Goal: Task Accomplishment & Management: Manage account settings

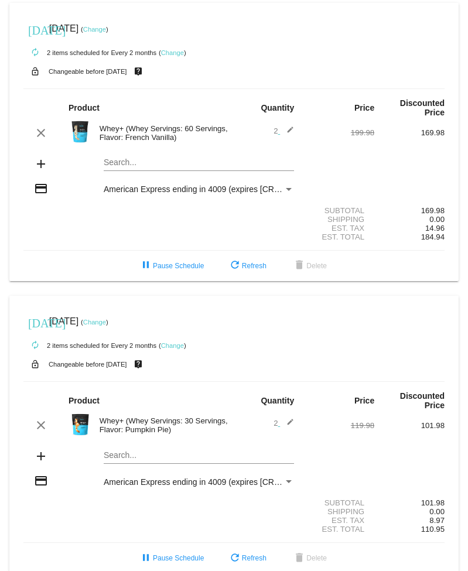
click at [94, 423] on div "Whey+ (Whey Servings: 30 Servings, Flavor: Pumpkin Pie)" at bounding box center [164, 426] width 141 height 18
click at [81, 426] on img at bounding box center [80, 424] width 23 height 23
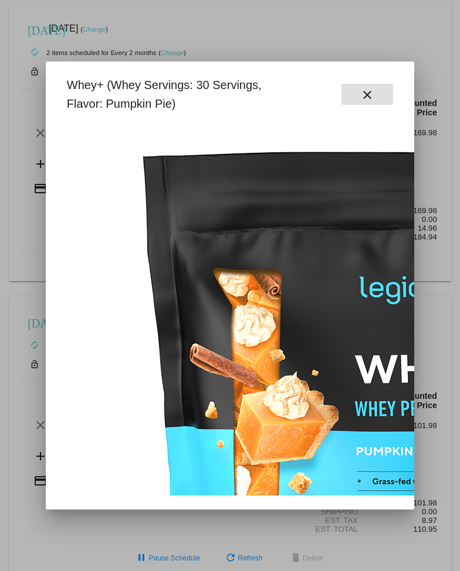
click at [374, 89] on mat-icon "close" at bounding box center [367, 95] width 14 height 14
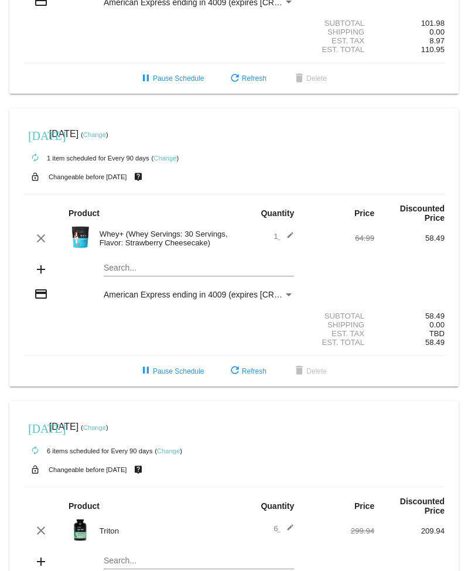
scroll to position [477, 0]
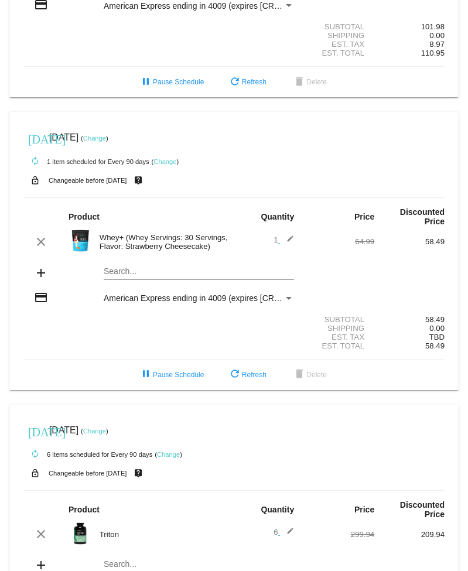
click at [283, 246] on mat-icon "edit" at bounding box center [287, 242] width 14 height 14
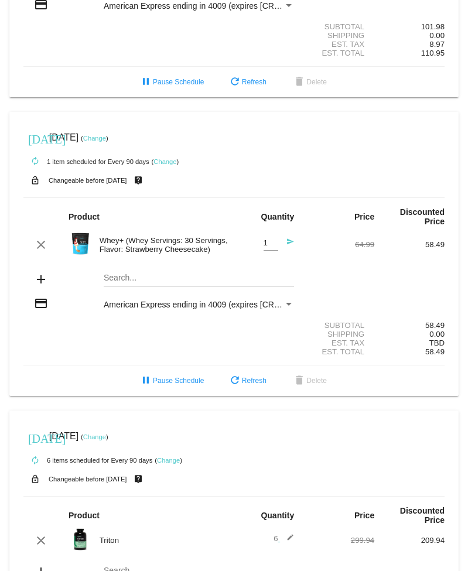
click at [222, 254] on div "Whey+ (Whey Servings: 30 Servings, Flavor: Strawberry Cheesecake)" at bounding box center [164, 245] width 141 height 18
click at [287, 247] on mat-icon "send" at bounding box center [287, 245] width 14 height 14
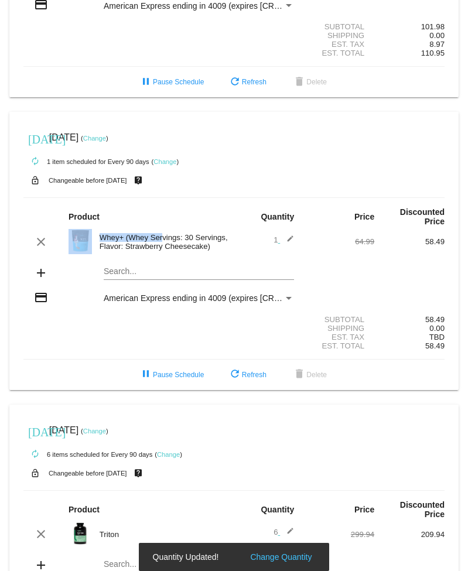
drag, startPoint x: 93, startPoint y: 246, endPoint x: 81, endPoint y: 250, distance: 11.9
click at [81, 251] on div "clear Whey+ (Whey Servings: 30 Servings, Flavor: Strawberry Cheesecake) 1 edit …" at bounding box center [233, 241] width 421 height 25
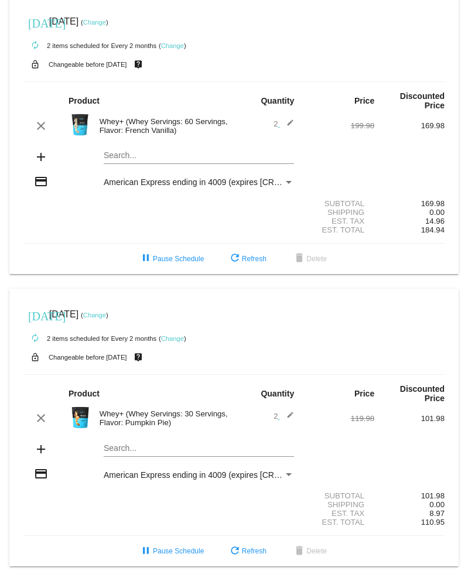
scroll to position [0, 0]
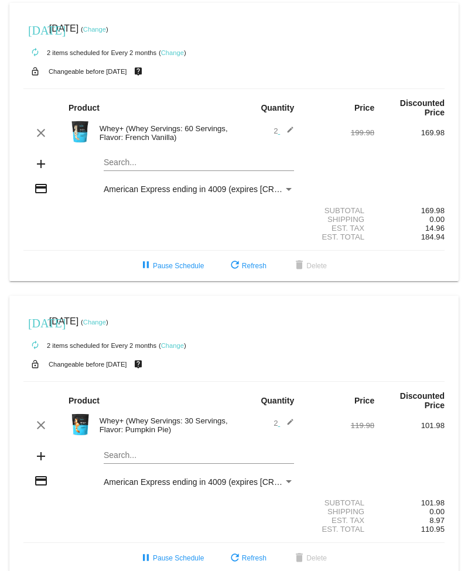
click at [38, 165] on mat-icon "add" at bounding box center [41, 164] width 14 height 14
click at [39, 168] on mat-icon "add" at bounding box center [41, 164] width 14 height 14
click at [108, 162] on mat-card "[DATE] [DATE] ( Change ) autorenew 2 items scheduled for Every 2 months ( Chang…" at bounding box center [234, 142] width 450 height 278
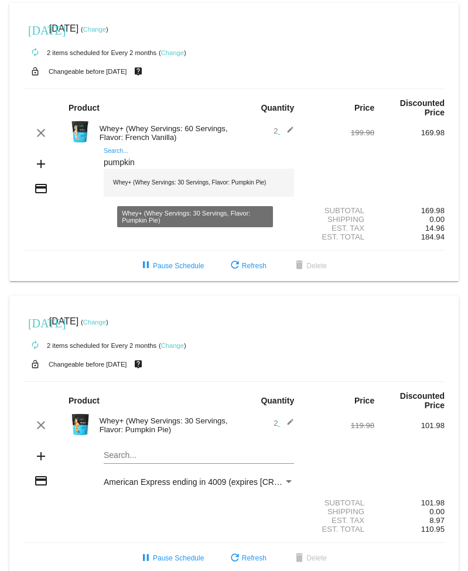
type input "pumpkin"
click at [240, 186] on div "Whey+ (Whey Servings: 30 Servings, Flavor: Pumpkin Pie)" at bounding box center [199, 183] width 190 height 28
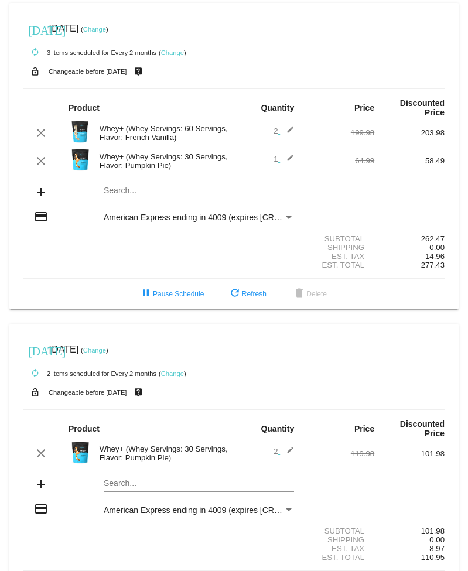
click at [284, 159] on mat-icon "edit" at bounding box center [287, 161] width 14 height 14
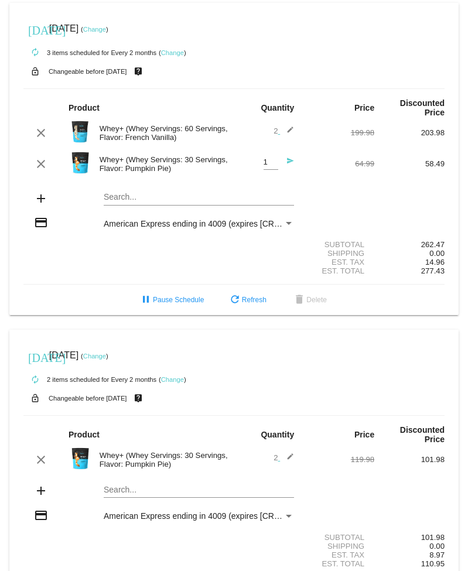
type input "2"
click at [268, 162] on input "2" at bounding box center [271, 162] width 15 height 9
click at [342, 197] on div "add Search..." at bounding box center [233, 199] width 421 height 33
click at [468, 222] on html "[DATE] [DATE] ( Change ) autorenew 3 items scheduled for Every 2 months ( Chang…" at bounding box center [234, 285] width 468 height 571
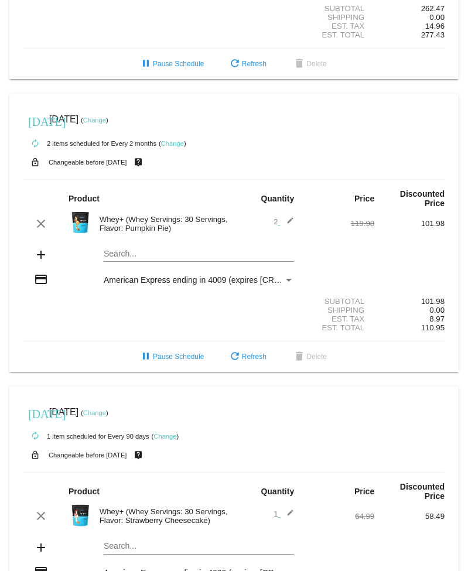
scroll to position [238, 0]
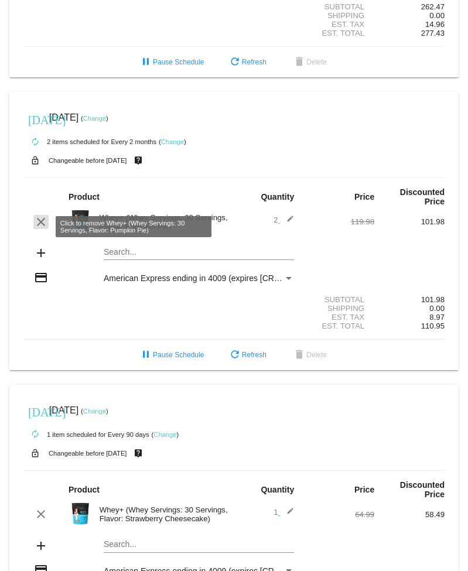
click at [39, 229] on mat-icon "clear" at bounding box center [41, 222] width 14 height 14
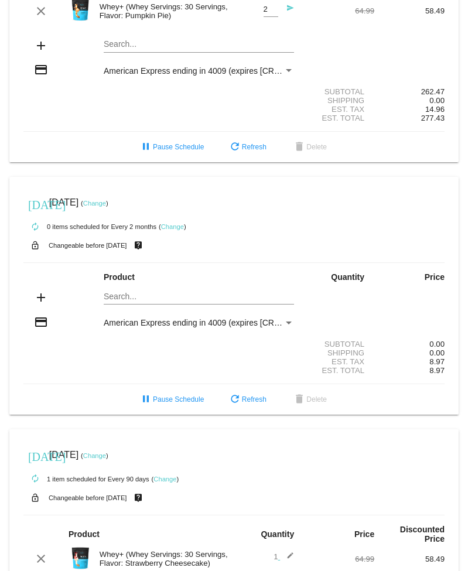
scroll to position [156, 0]
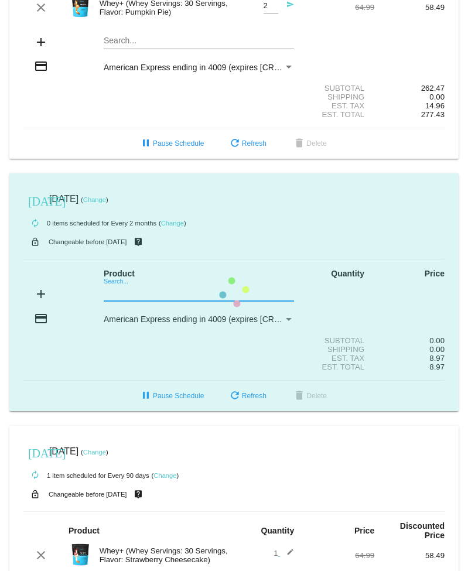
click at [121, 297] on mat-card "[DATE] [DATE] ( Change ) autorenew 0 items scheduled for Every 2 months ( Chang…" at bounding box center [234, 292] width 450 height 238
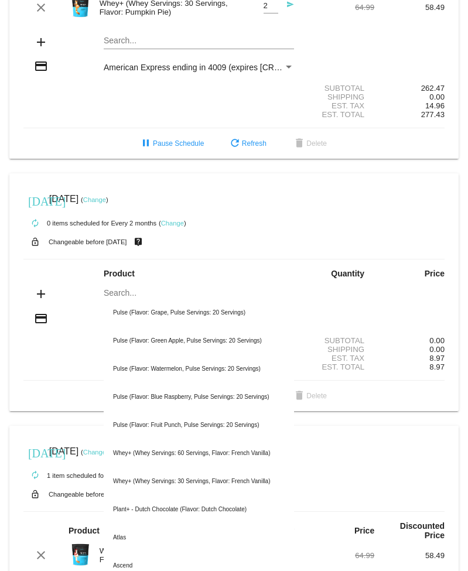
click at [312, 294] on div "add Search... Pulse (Flavor: Grape, Pulse Servings: 20 Servings) Pulse (Flavor:…" at bounding box center [233, 294] width 421 height 33
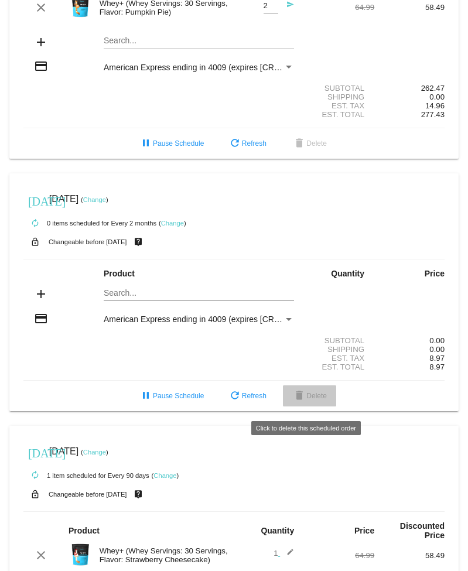
click at [308, 400] on span "delete Delete" at bounding box center [309, 396] width 35 height 8
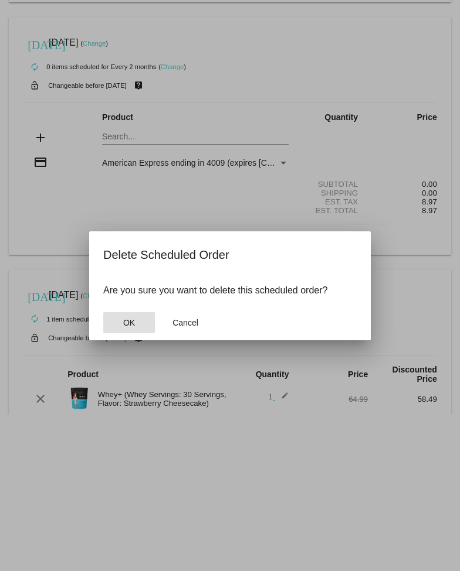
click at [139, 323] on button "OK" at bounding box center [129, 322] width 52 height 21
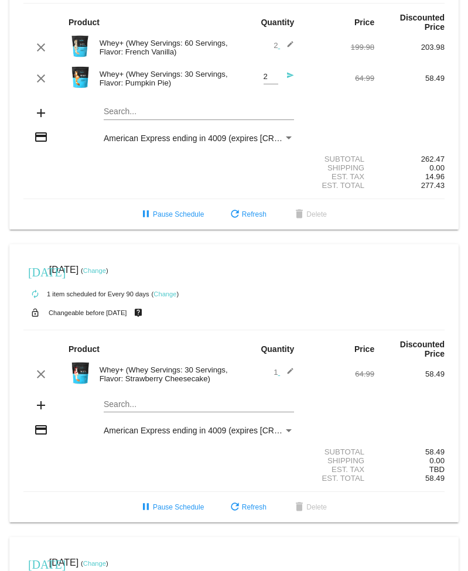
scroll to position [0, 0]
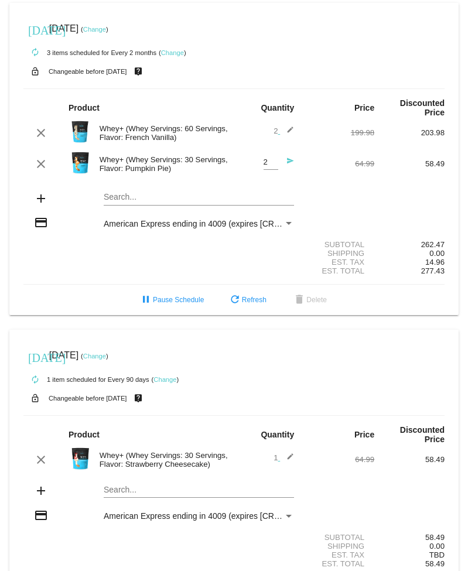
click at [429, 196] on div "add Search..." at bounding box center [233, 199] width 421 height 33
click at [247, 304] on span "refresh Refresh" at bounding box center [247, 300] width 39 height 8
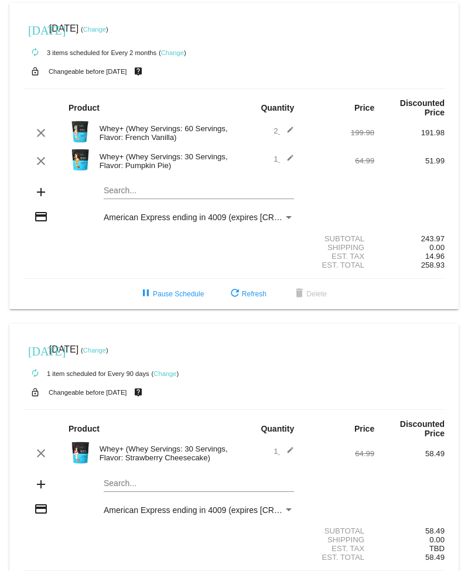
click at [285, 159] on mat-icon "edit" at bounding box center [287, 161] width 14 height 14
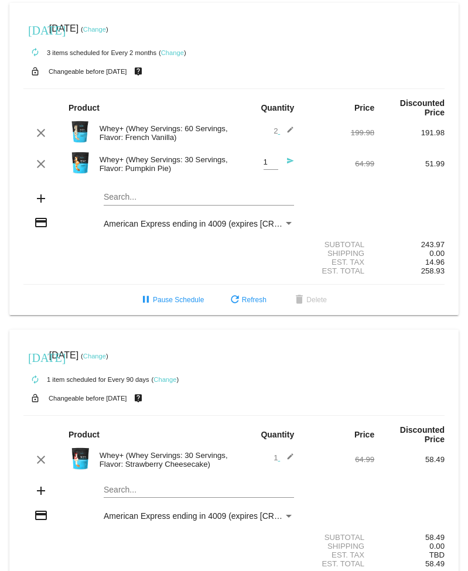
click at [269, 166] on input "1" at bounding box center [271, 162] width 15 height 9
type input "2"
click at [267, 160] on input "2" at bounding box center [271, 162] width 15 height 9
click at [308, 175] on div "clear Whey+ (Whey Servings: 30 Servings, Flavor: Pumpkin Pie) 2 Quantity send 6…" at bounding box center [233, 164] width 421 height 32
click at [337, 214] on div "add Search..." at bounding box center [233, 199] width 421 height 33
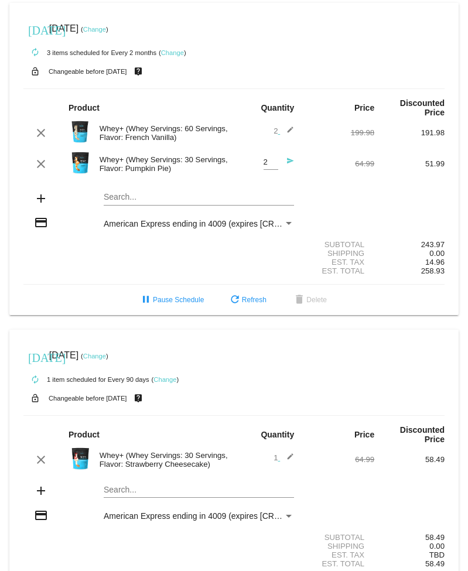
click at [68, 271] on div "Est. Total 258.93" at bounding box center [233, 271] width 421 height 9
drag, startPoint x: 346, startPoint y: 156, endPoint x: 358, endPoint y: 149, distance: 13.2
click at [346, 156] on div "clear Whey+ (Whey Servings: 30 Servings, Flavor: Pumpkin Pie) 2 Quantity send 6…" at bounding box center [233, 164] width 421 height 32
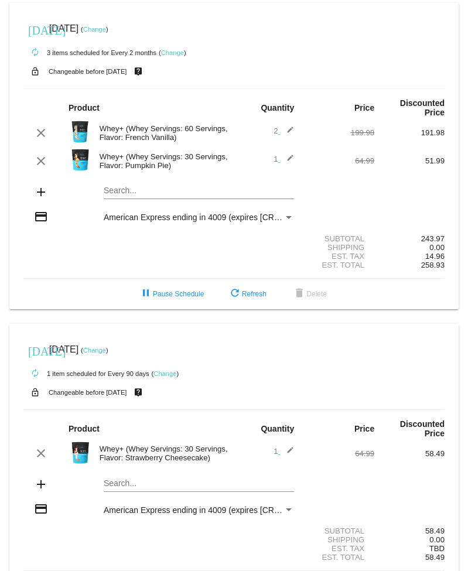
click at [282, 159] on mat-icon "edit" at bounding box center [287, 161] width 14 height 14
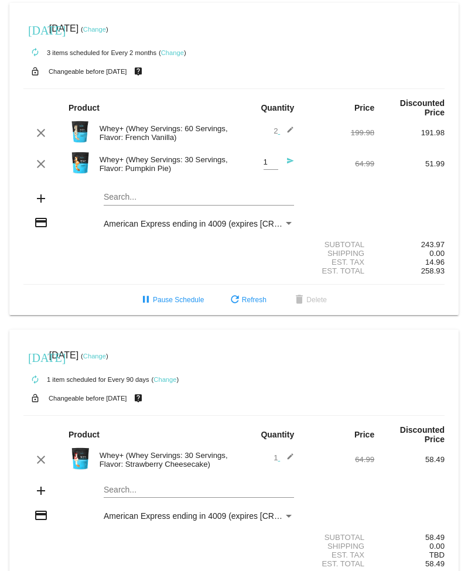
type input "2"
click at [270, 161] on input "2" at bounding box center [271, 162] width 15 height 9
click at [334, 185] on div "add Search..." at bounding box center [233, 199] width 421 height 33
click at [352, 189] on div "add Search..." at bounding box center [233, 199] width 421 height 33
click at [285, 162] on mat-icon "send" at bounding box center [287, 164] width 14 height 14
